Goal: Information Seeking & Learning: Learn about a topic

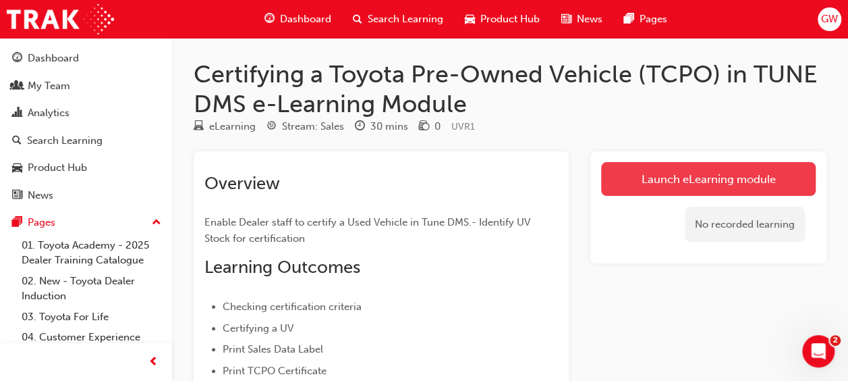
click at [682, 192] on link "Launch eLearning module" at bounding box center [708, 179] width 215 height 34
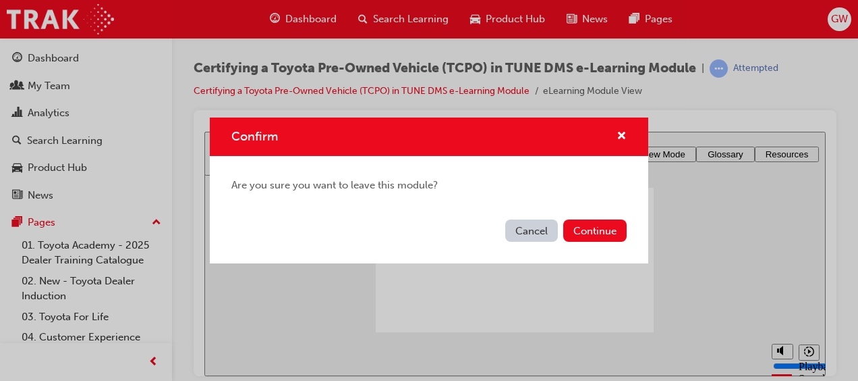
drag, startPoint x: 322, startPoint y: 92, endPoint x: 446, endPoint y: 116, distance: 126.4
click at [537, 229] on button "Cancel" at bounding box center [531, 230] width 53 height 22
click at [582, 235] on button "Continue" at bounding box center [595, 230] width 63 height 22
